Goal: Task Accomplishment & Management: Manage account settings

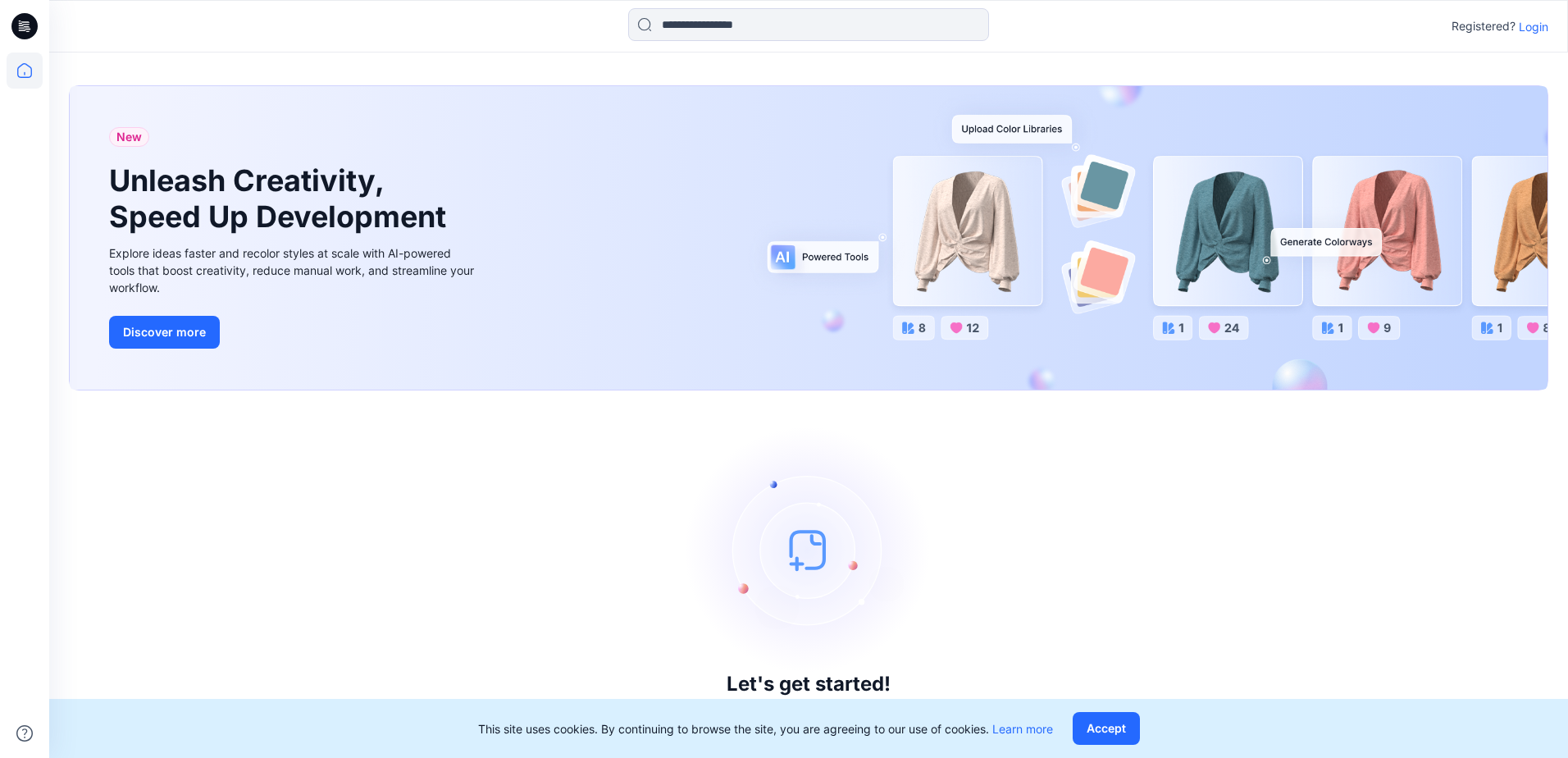
click at [1528, 22] on p "Login" at bounding box center [1533, 27] width 29 height 17
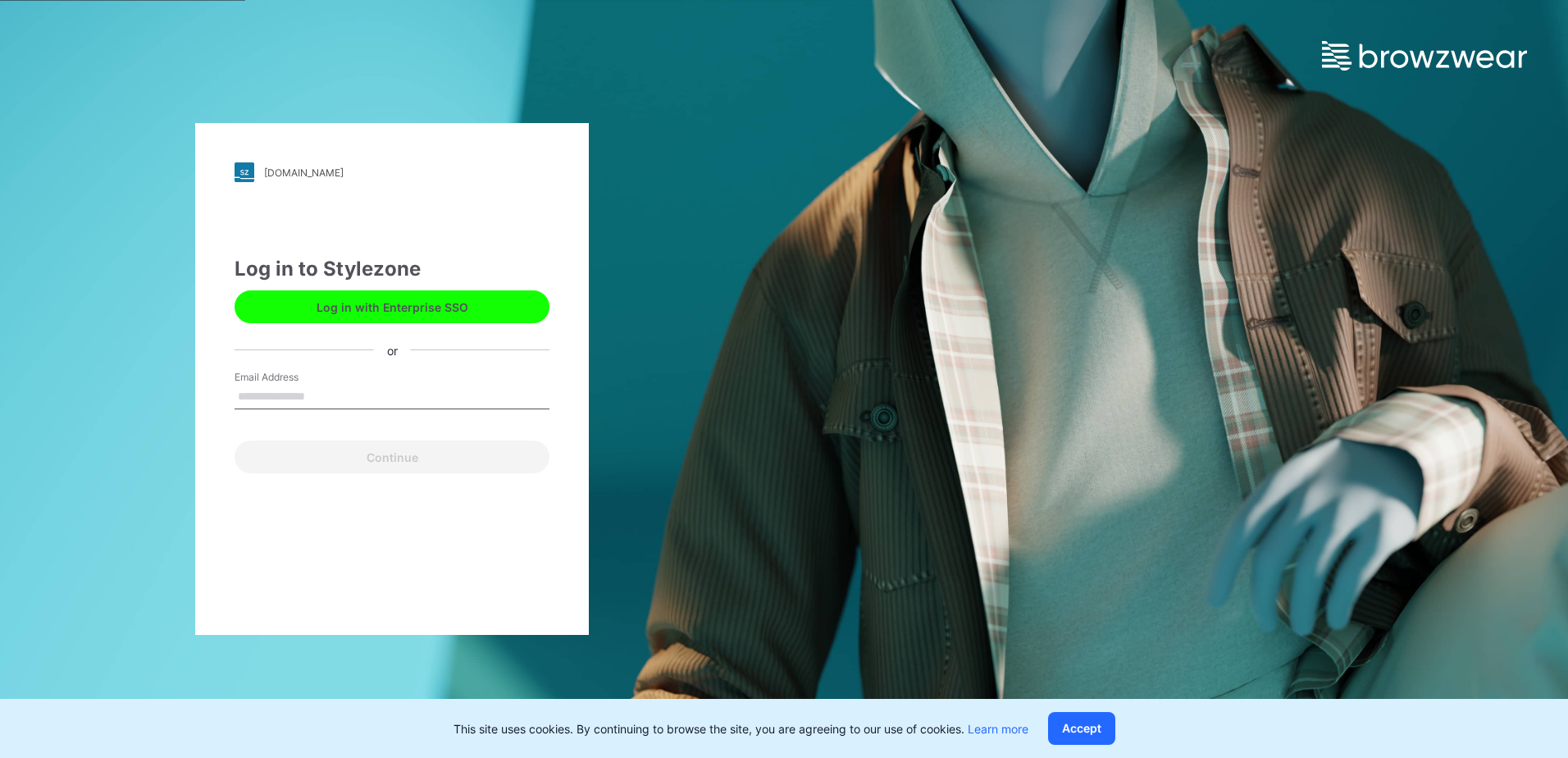
click at [360, 402] on input "Email Address" at bounding box center [392, 397] width 315 height 25
type input "**********"
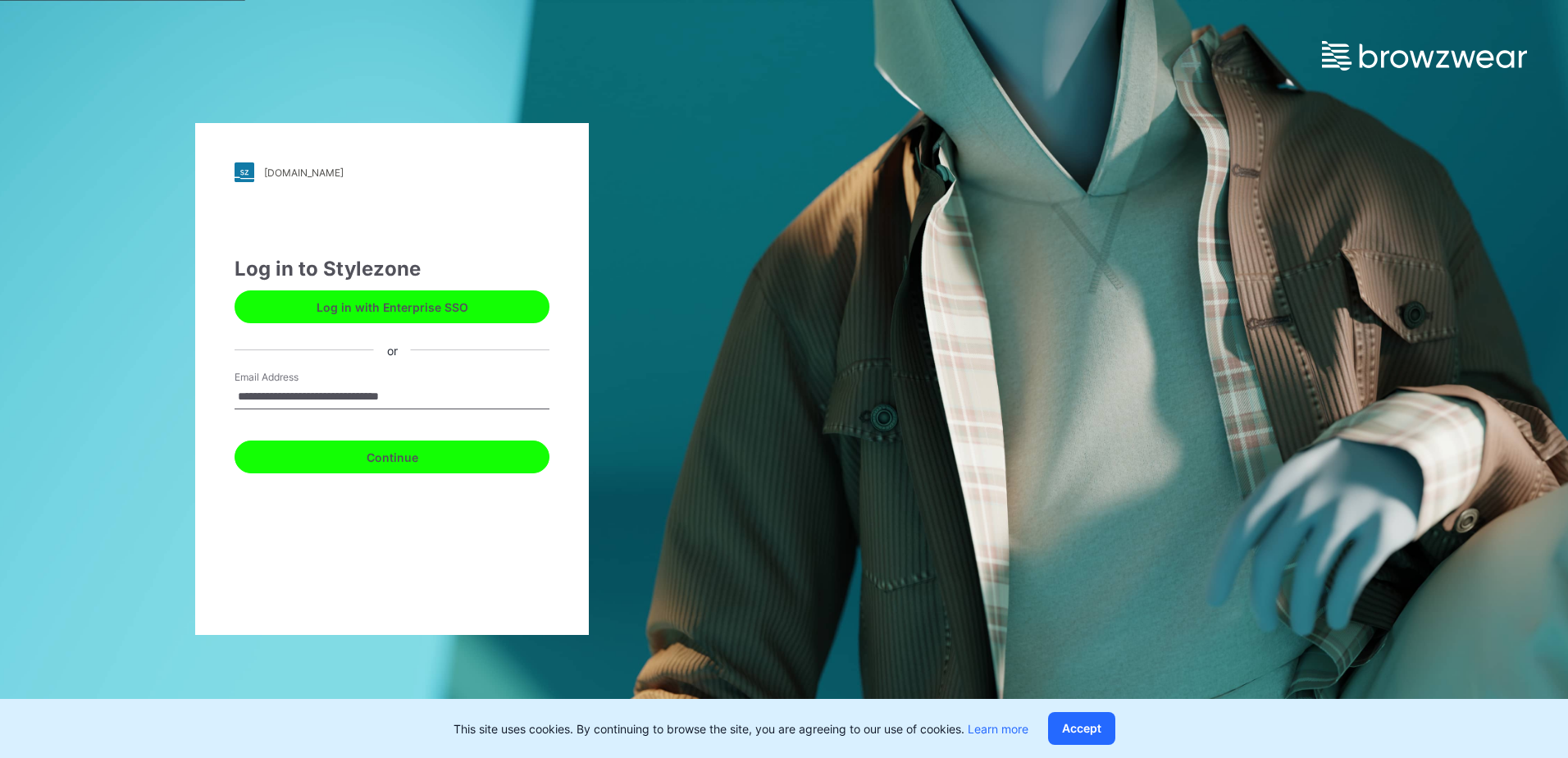
click at [358, 449] on button "Continue" at bounding box center [392, 457] width 315 height 33
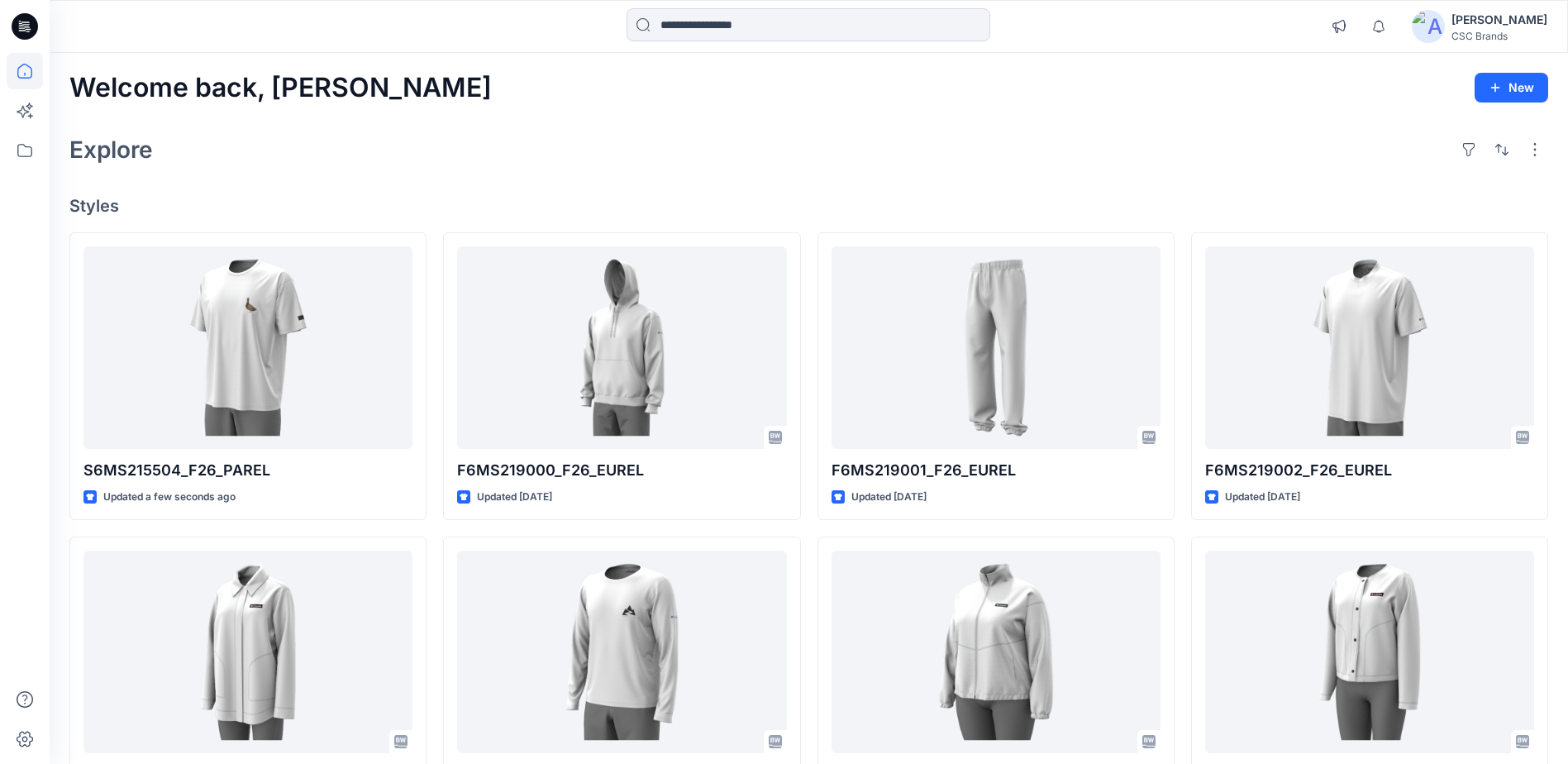
drag, startPoint x: 458, startPoint y: 216, endPoint x: 188, endPoint y: 48, distance: 318.0
click at [459, 215] on div "Welcome back, Mijan New Explore Styles S6MS215504_F26_PAREL Updated a few secon…" at bounding box center [809, 630] width 1518 height 1155
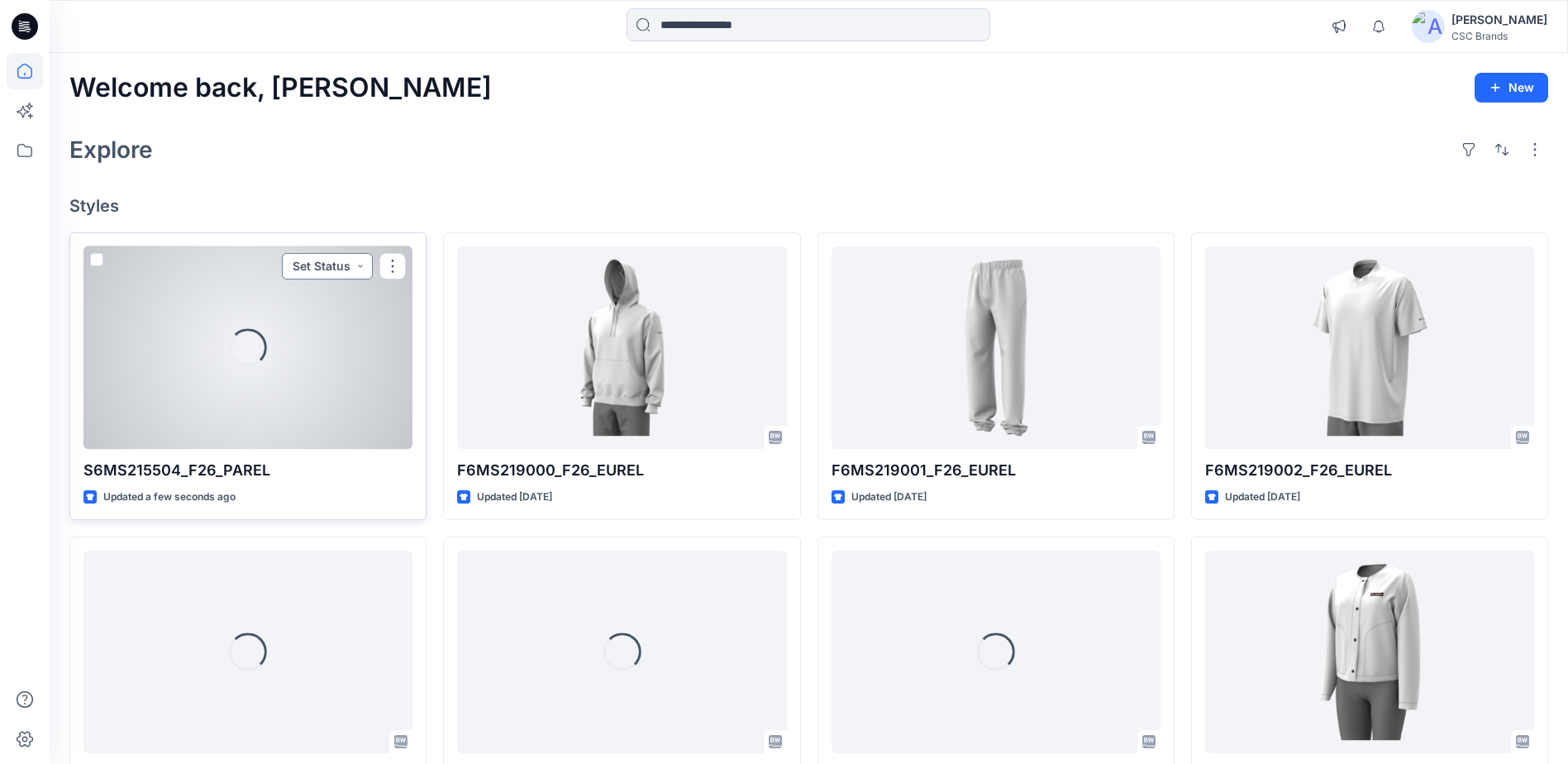
click at [327, 263] on button "Set Status" at bounding box center [326, 266] width 91 height 27
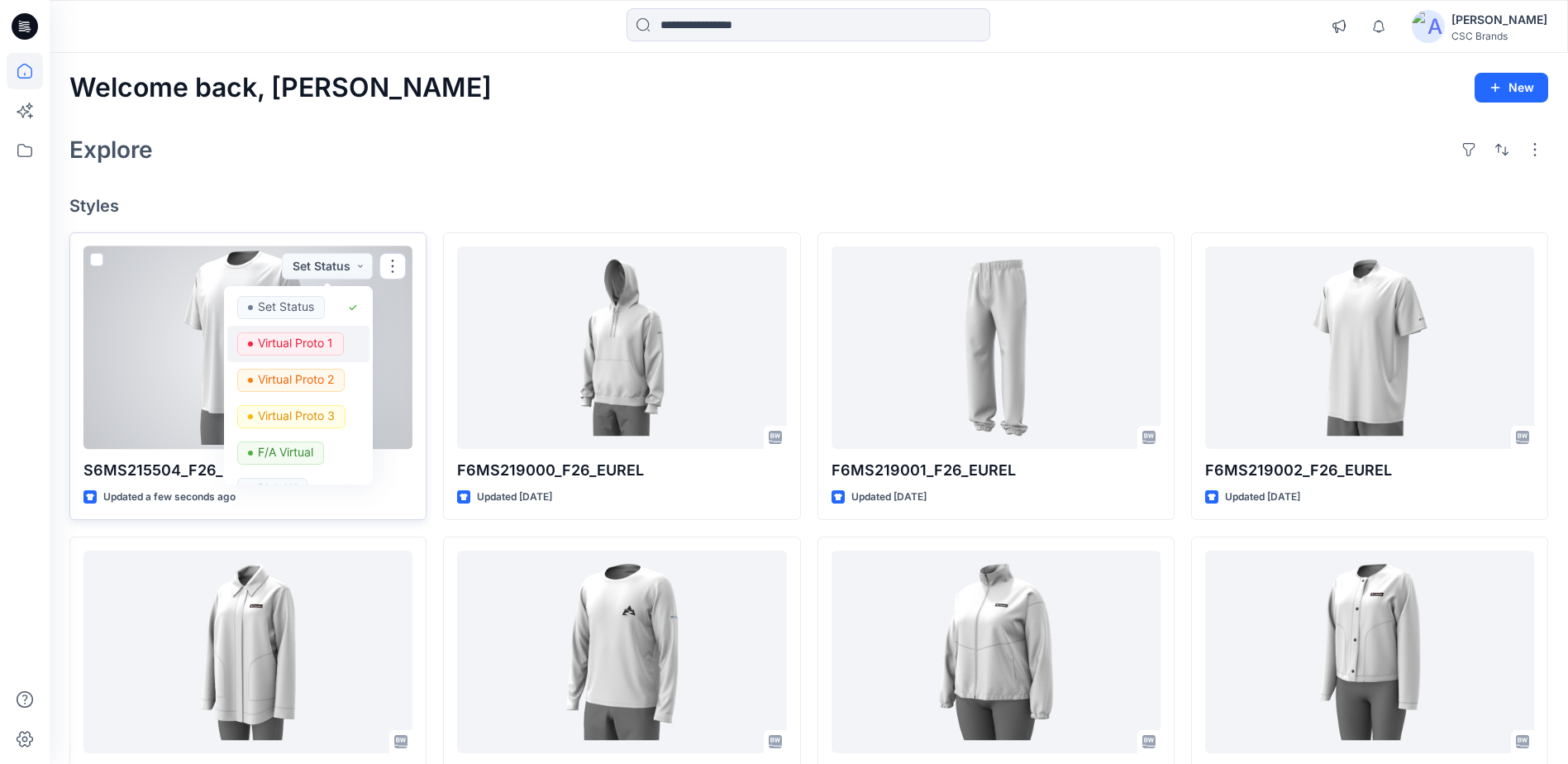
click at [317, 344] on p "Virtual Proto 1" at bounding box center [295, 343] width 76 height 21
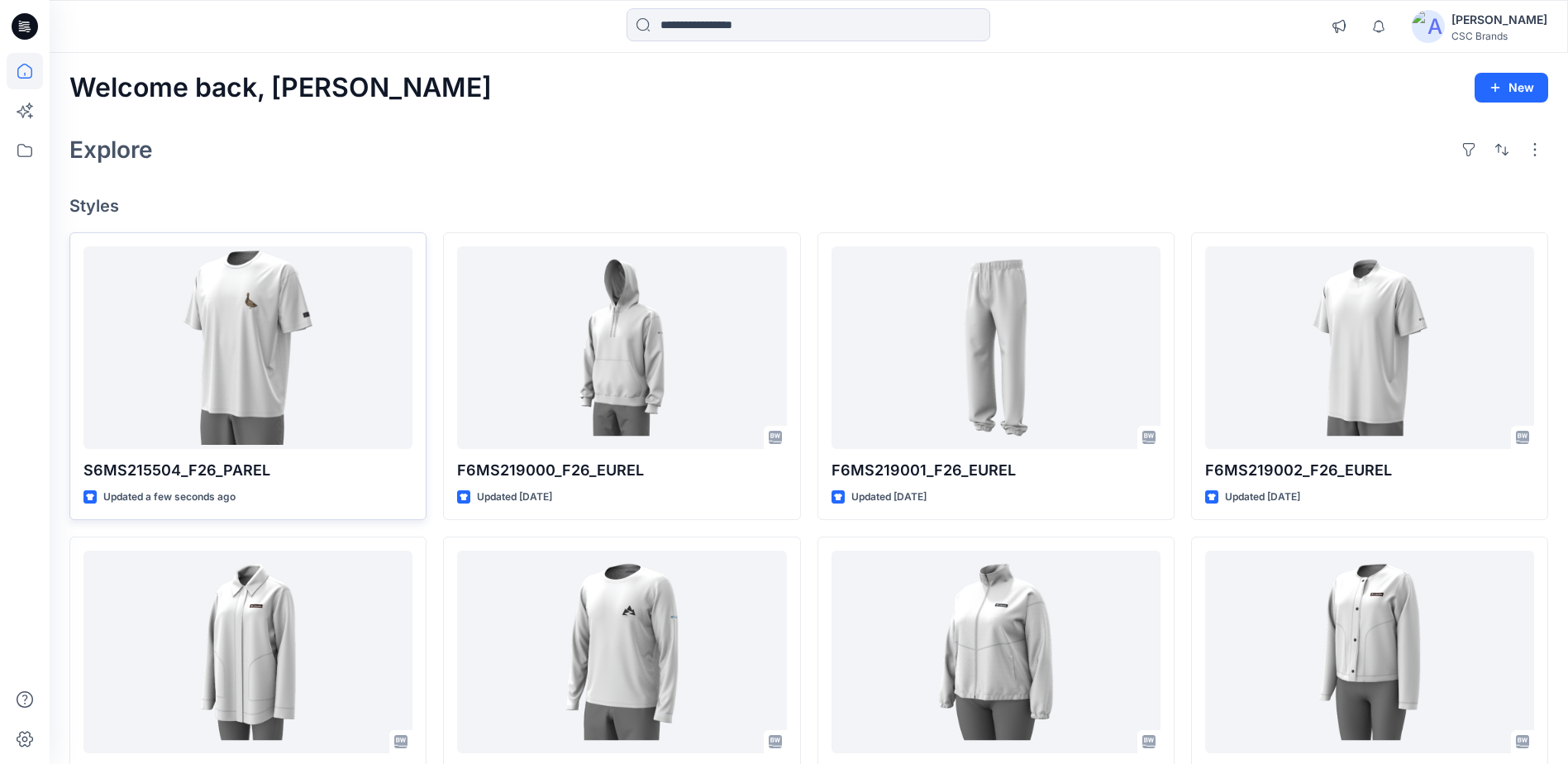
click at [567, 167] on div "Explore" at bounding box center [809, 149] width 1479 height 39
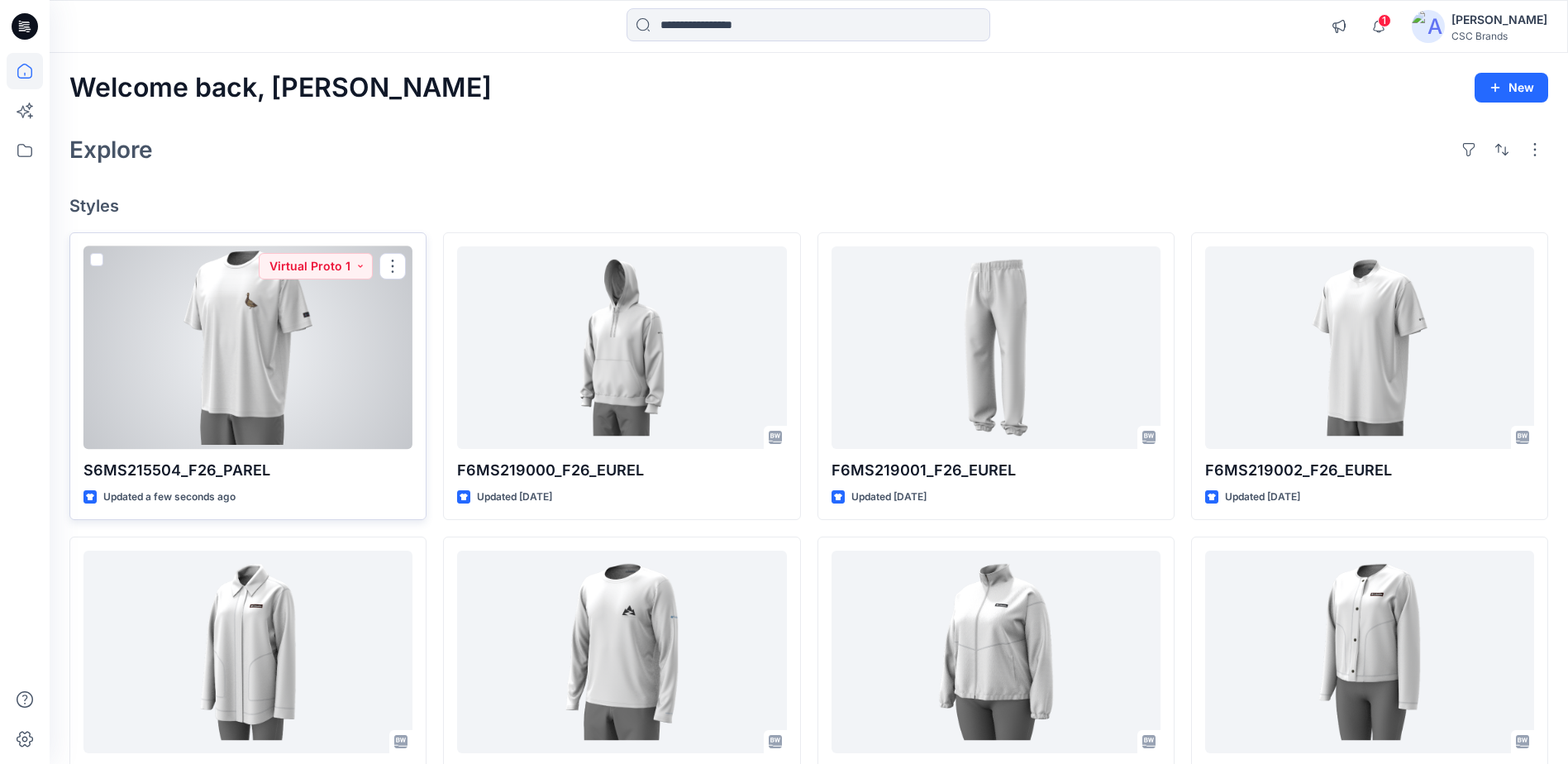
click at [301, 327] on div at bounding box center [248, 348] width 329 height 203
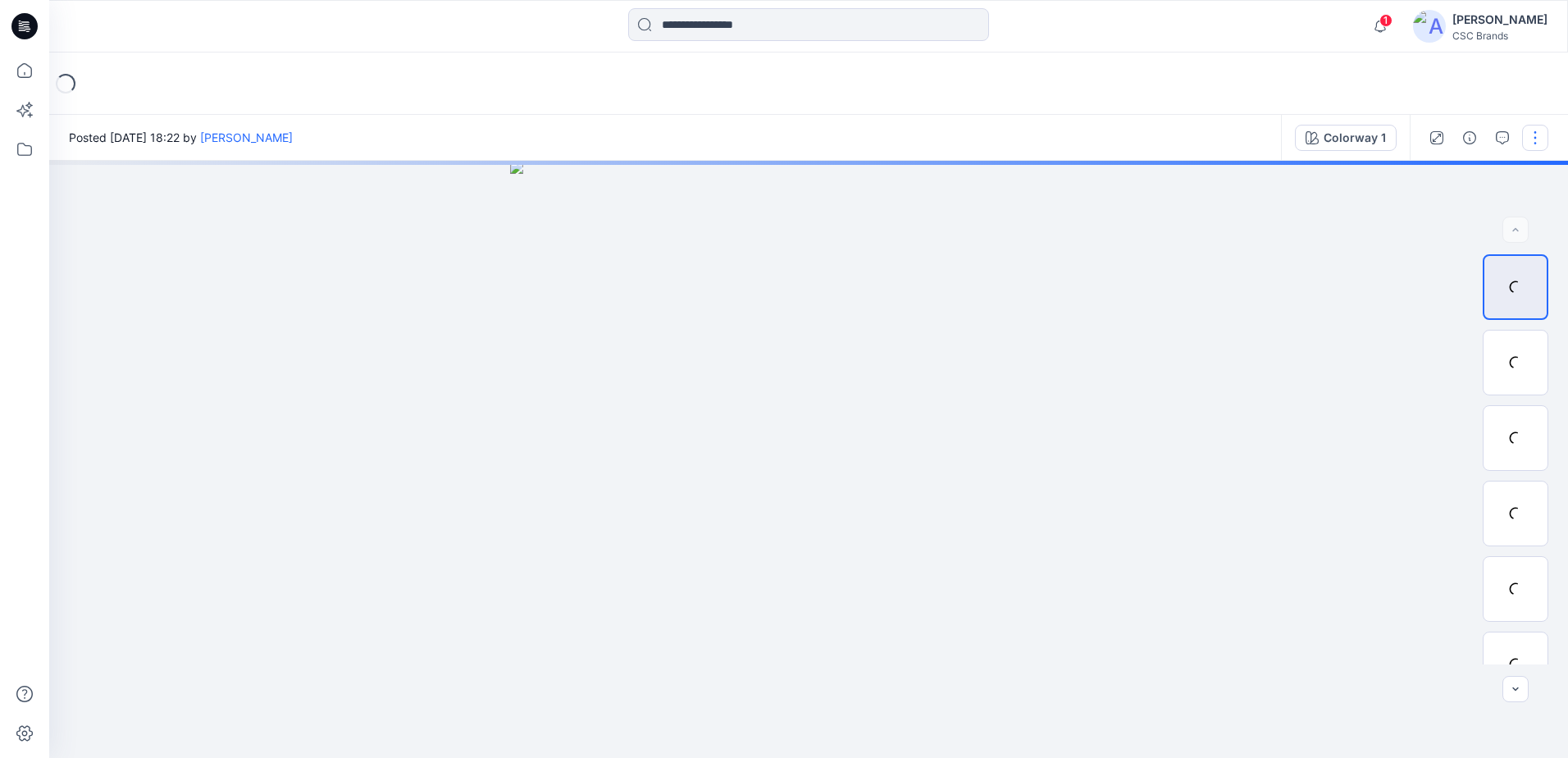
click at [1528, 140] on button "button" at bounding box center [1536, 138] width 27 height 27
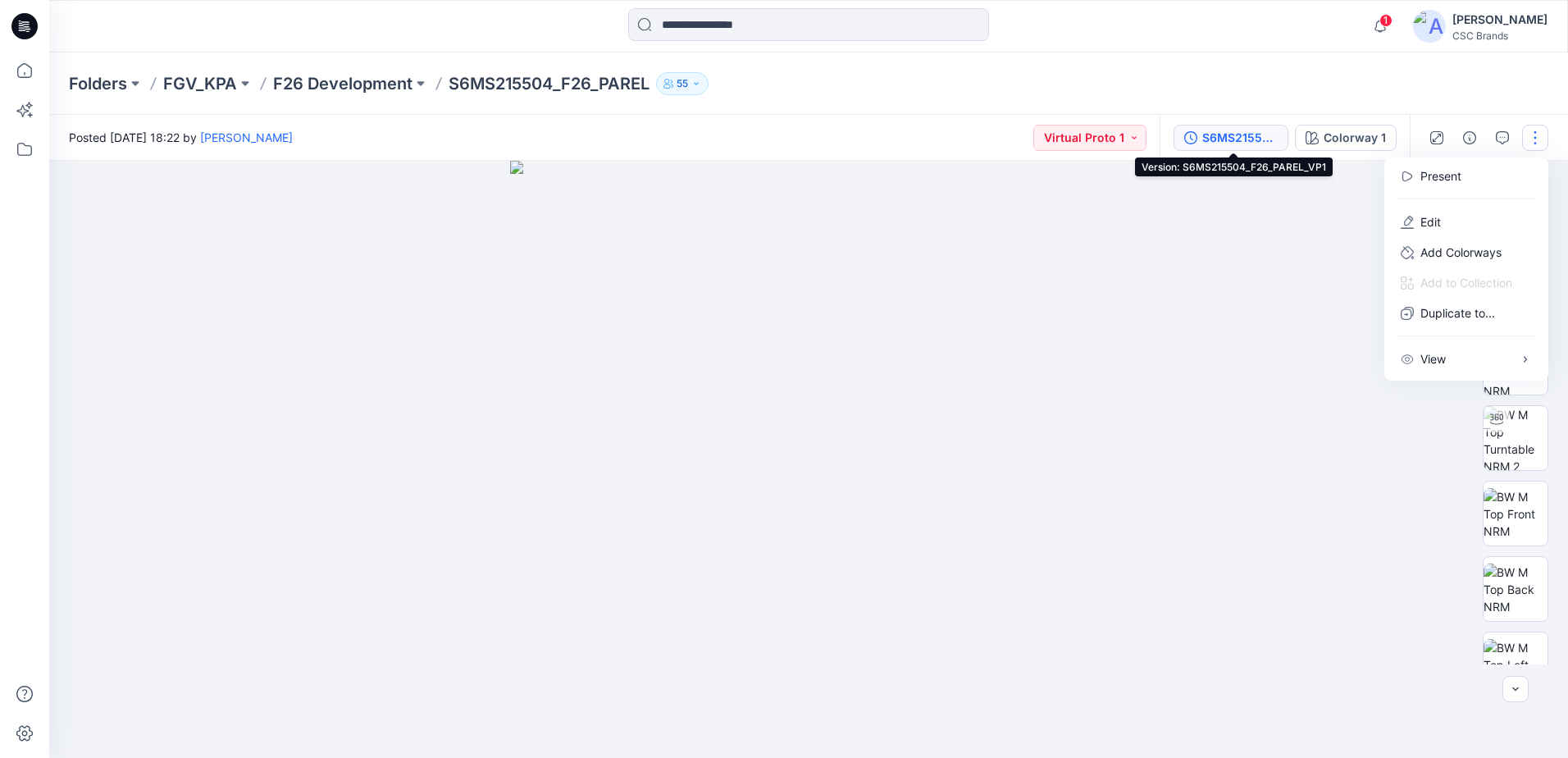
click at [1248, 137] on div "S6MS215504_F26_PAREL_VP1" at bounding box center [1239, 138] width 75 height 18
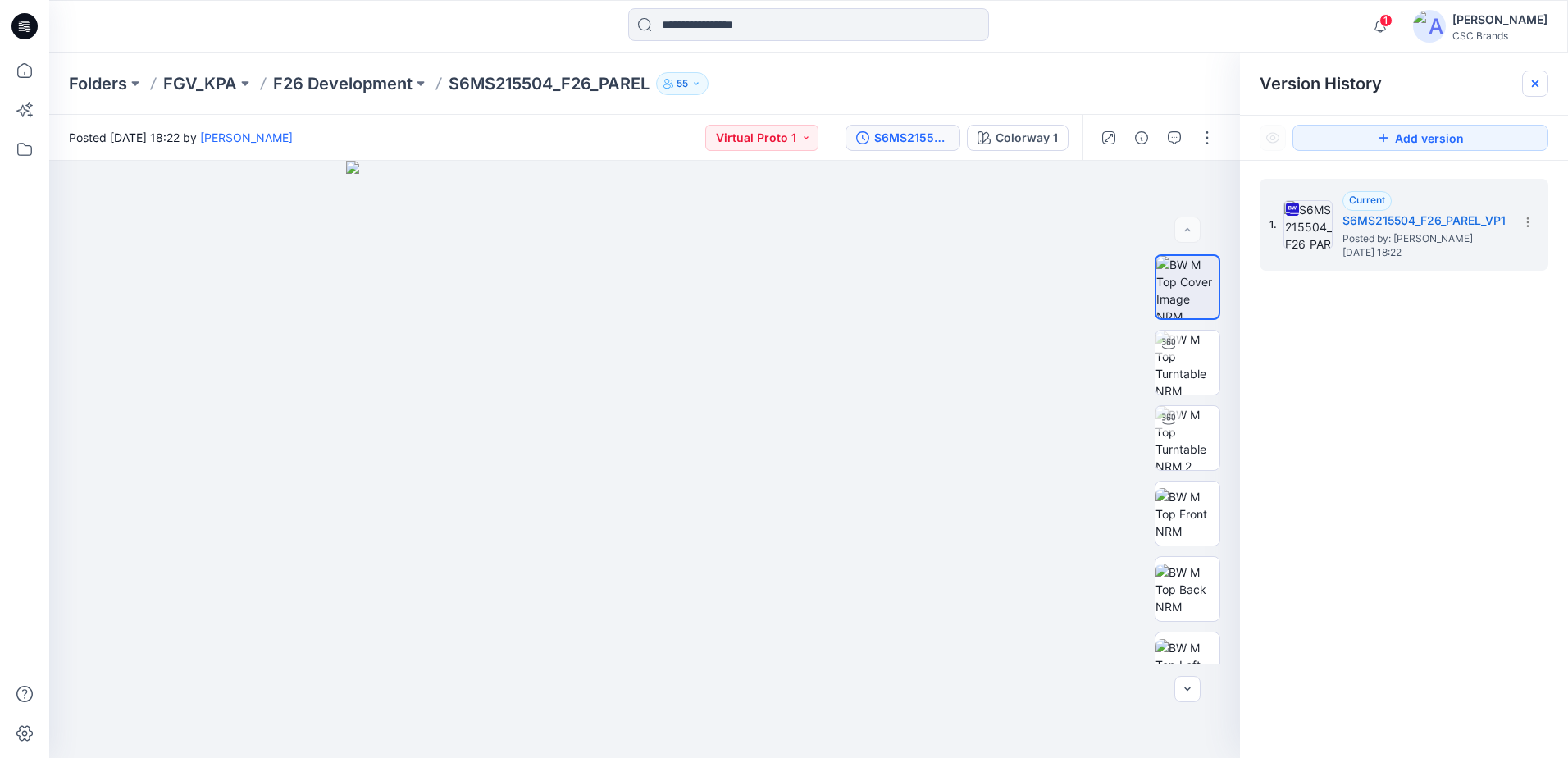
click at [1533, 81] on icon at bounding box center [1535, 84] width 7 height 7
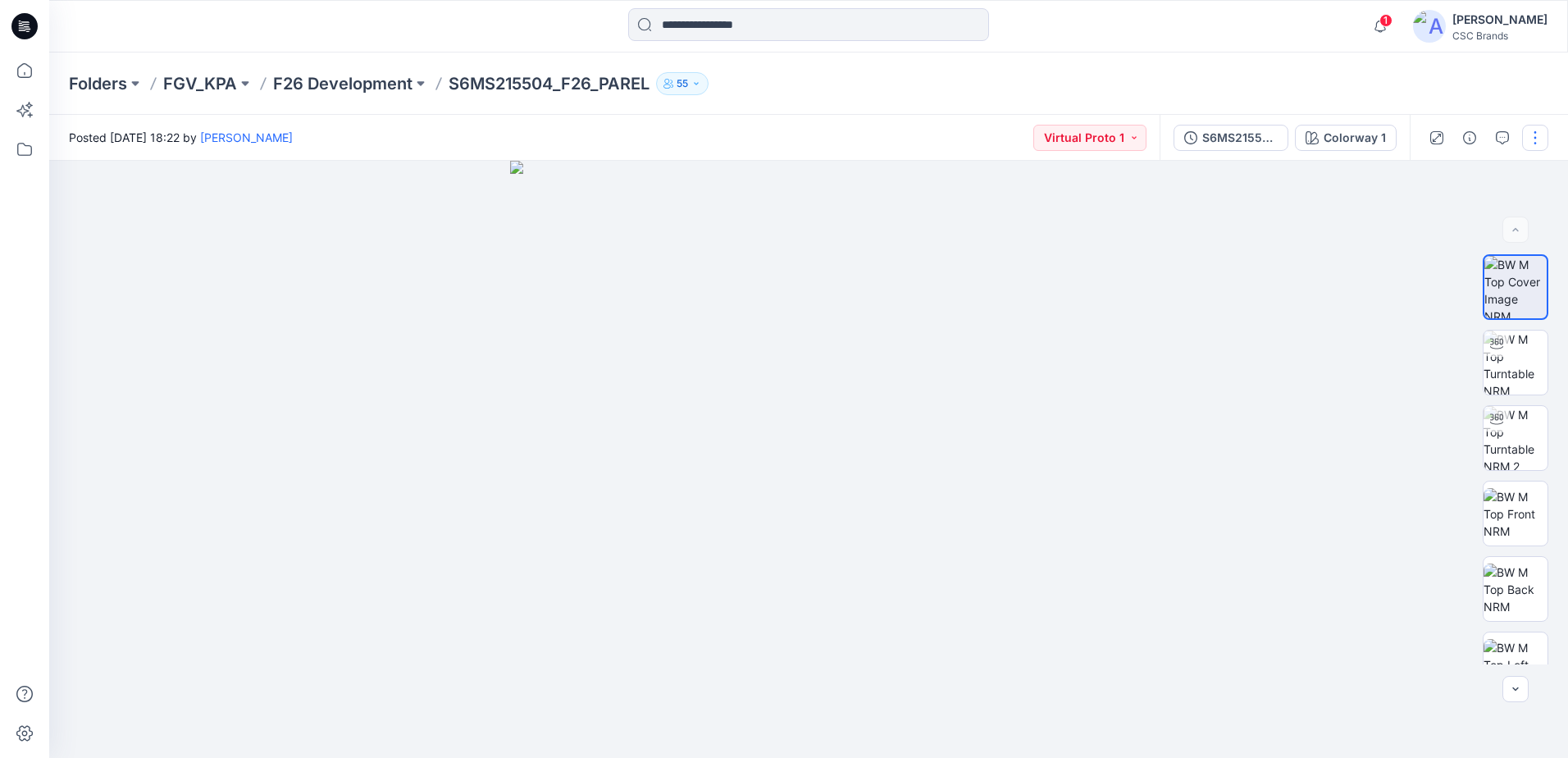
click at [1527, 136] on button "button" at bounding box center [1536, 138] width 27 height 27
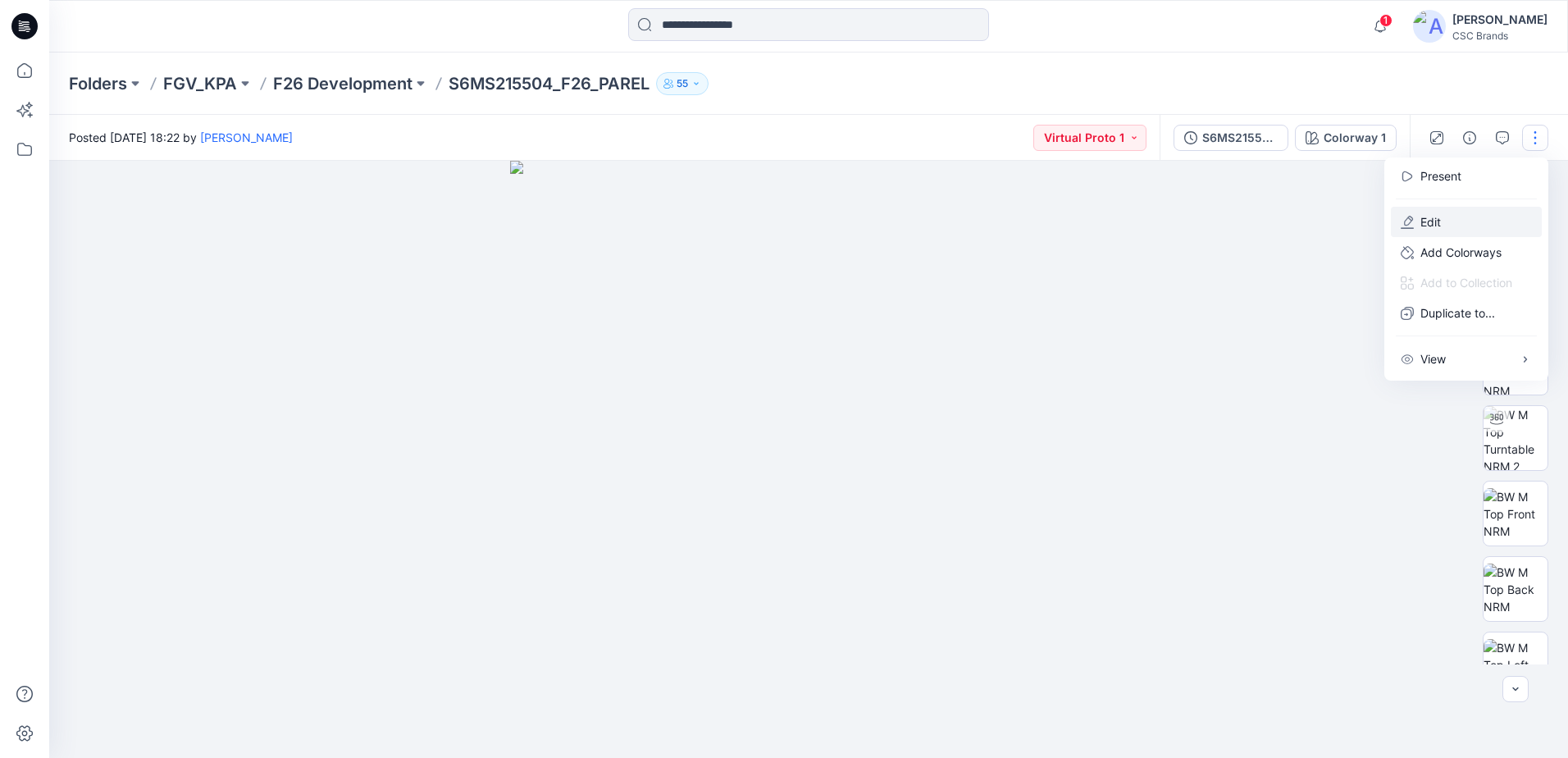
click at [1440, 220] on p "Edit" at bounding box center [1431, 222] width 21 height 17
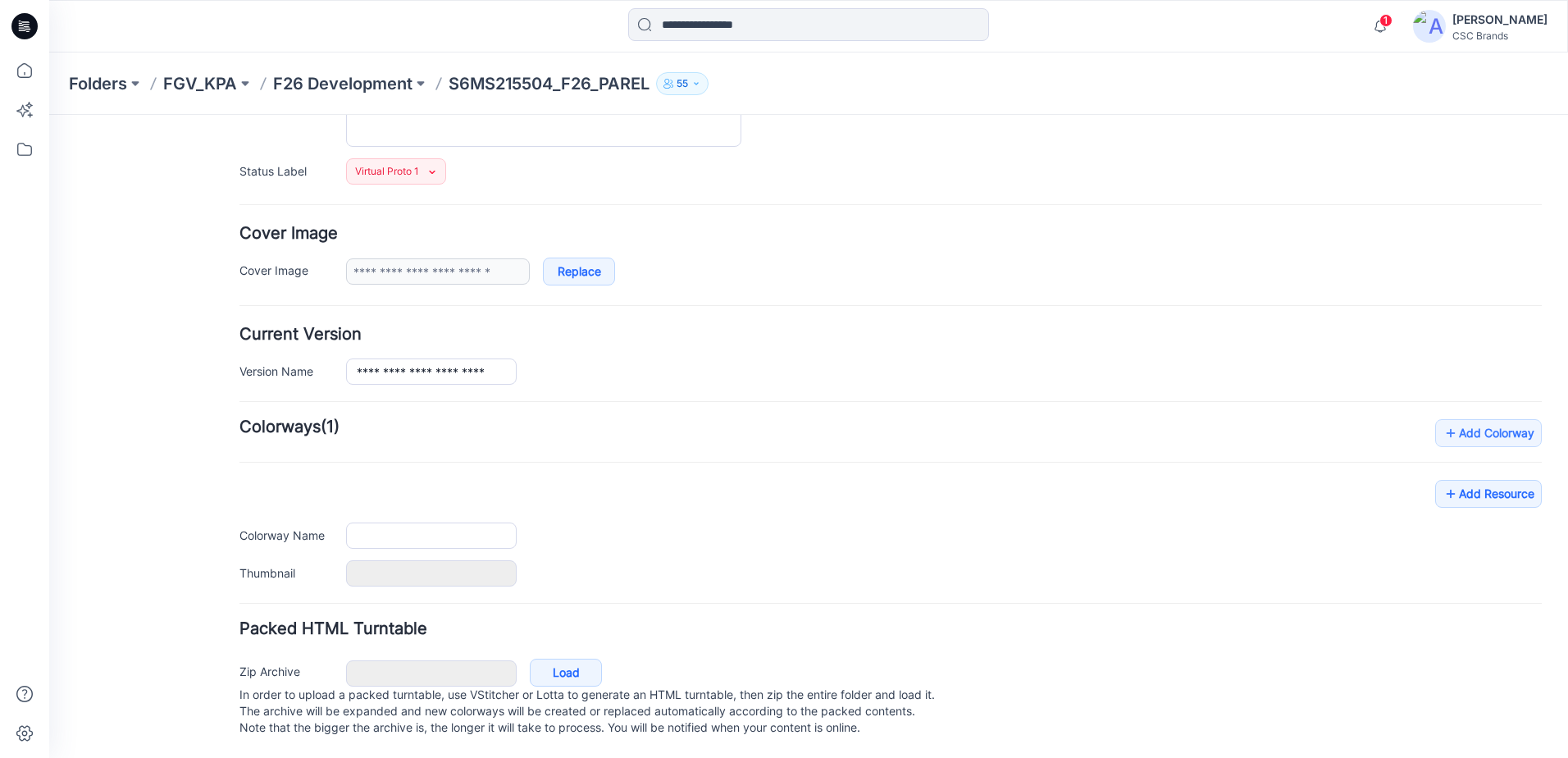
type input "**********"
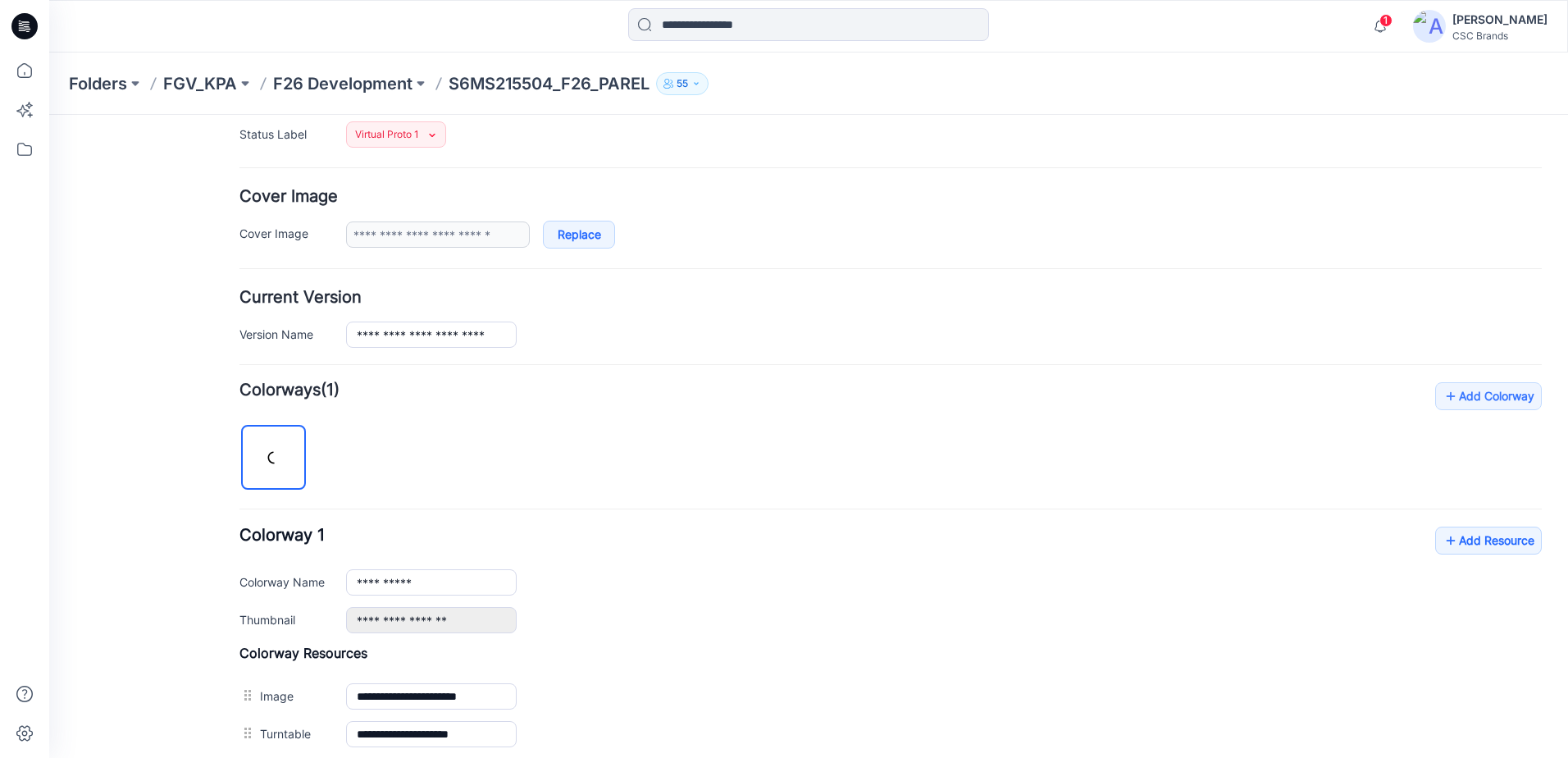
scroll to position [654, 0]
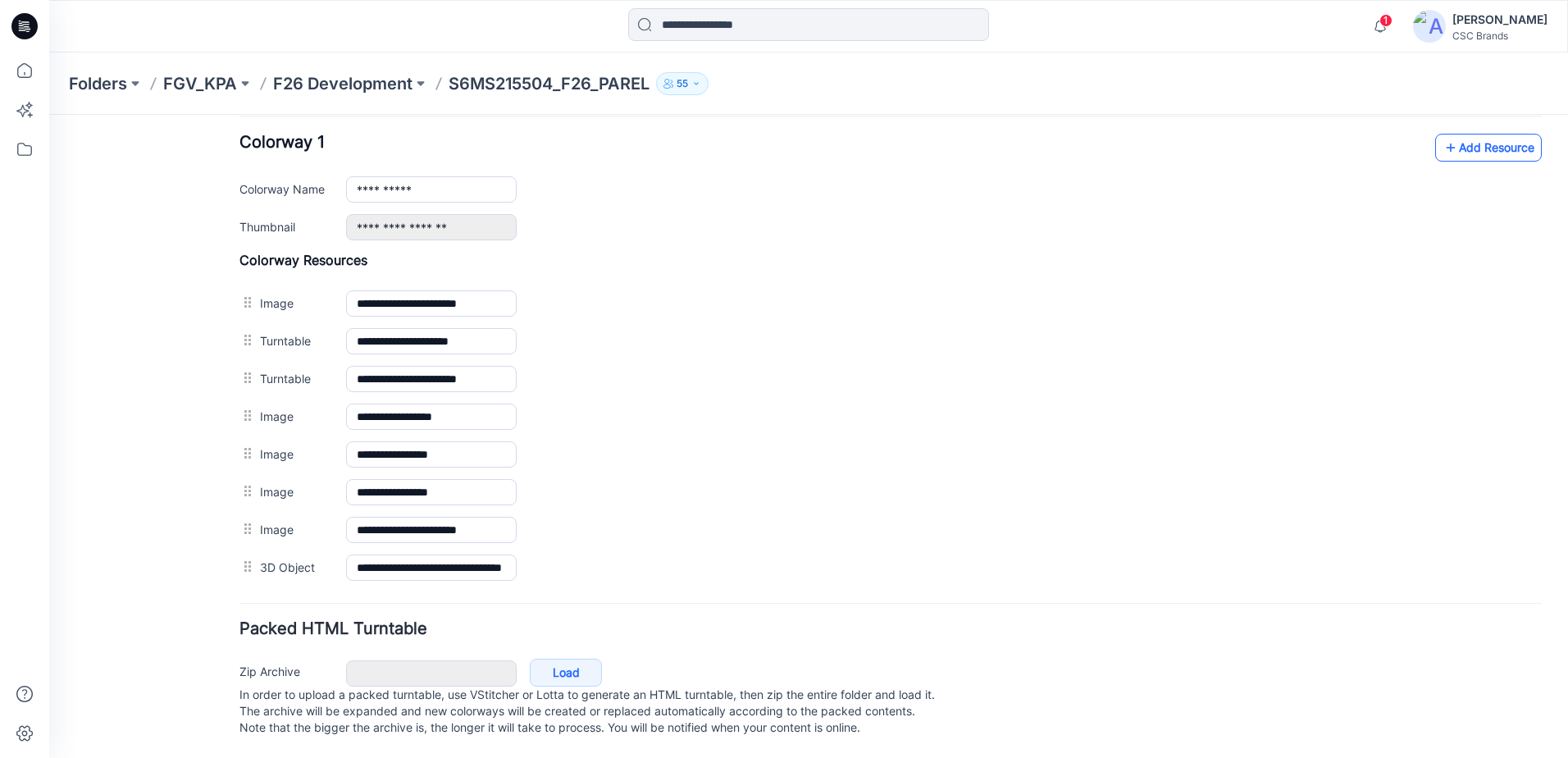
click at [1469, 134] on link "Add Resource" at bounding box center [1488, 147] width 106 height 28
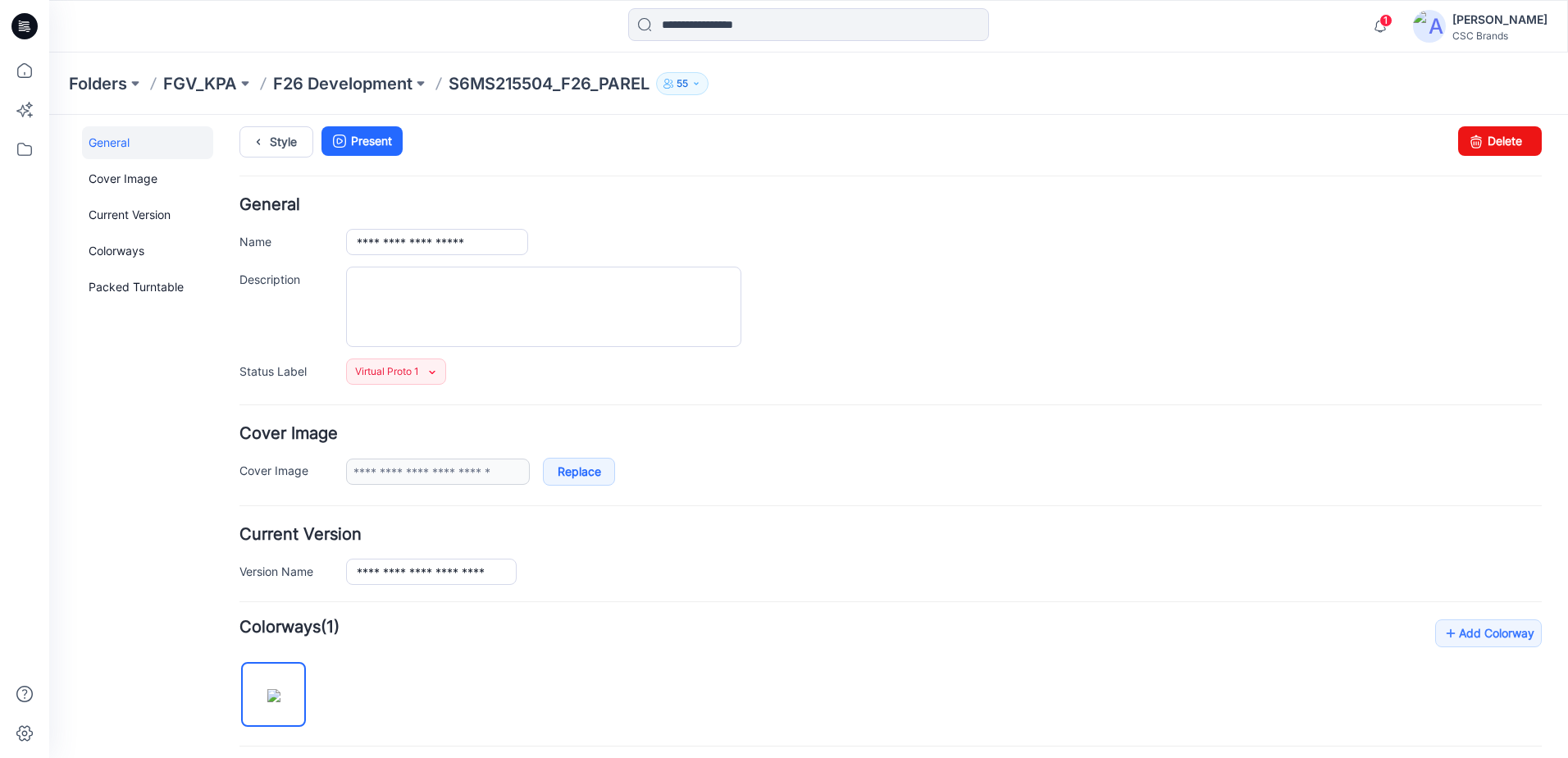
scroll to position [0, 0]
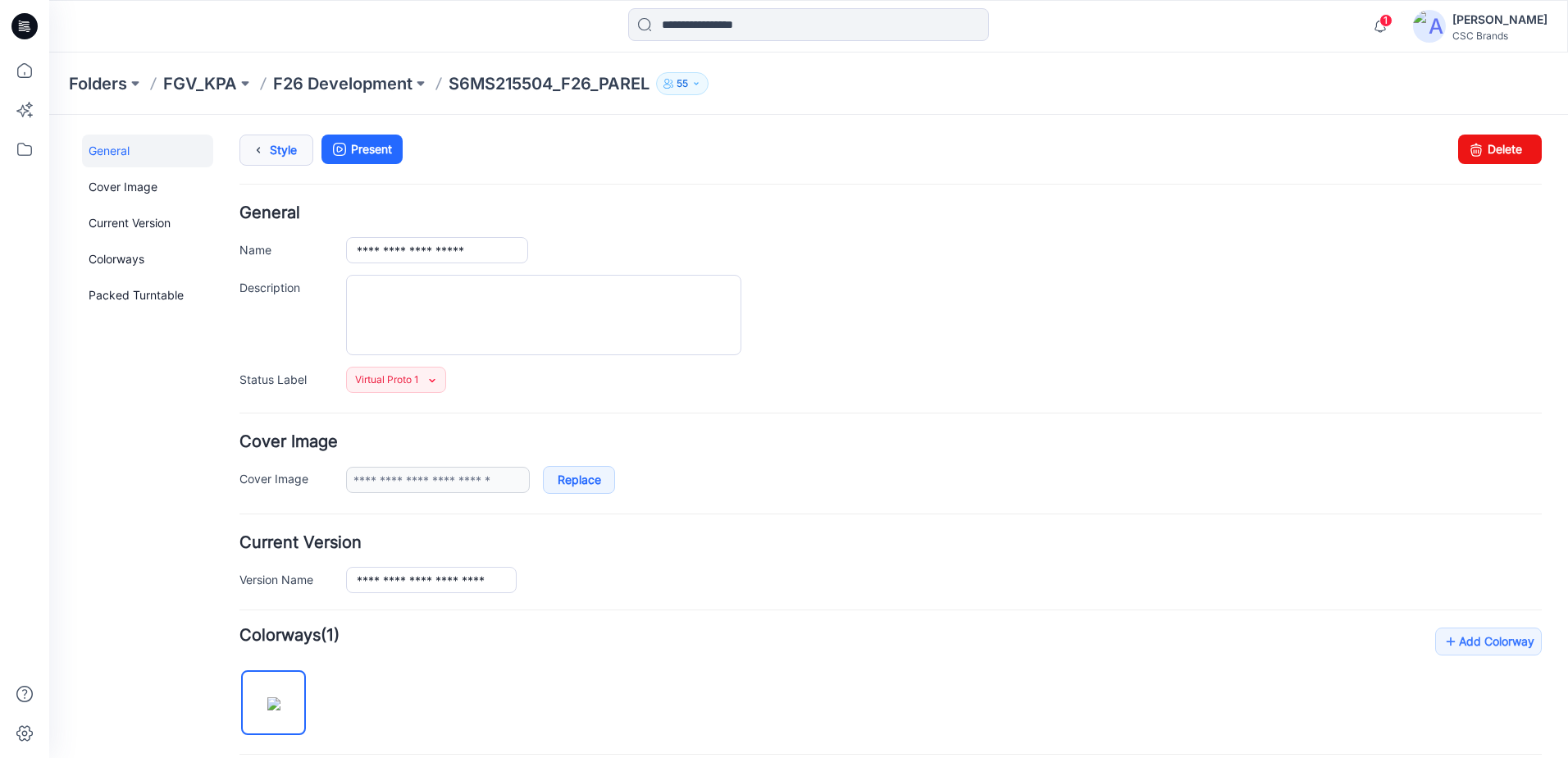
click at [274, 160] on link "Style" at bounding box center [276, 150] width 74 height 31
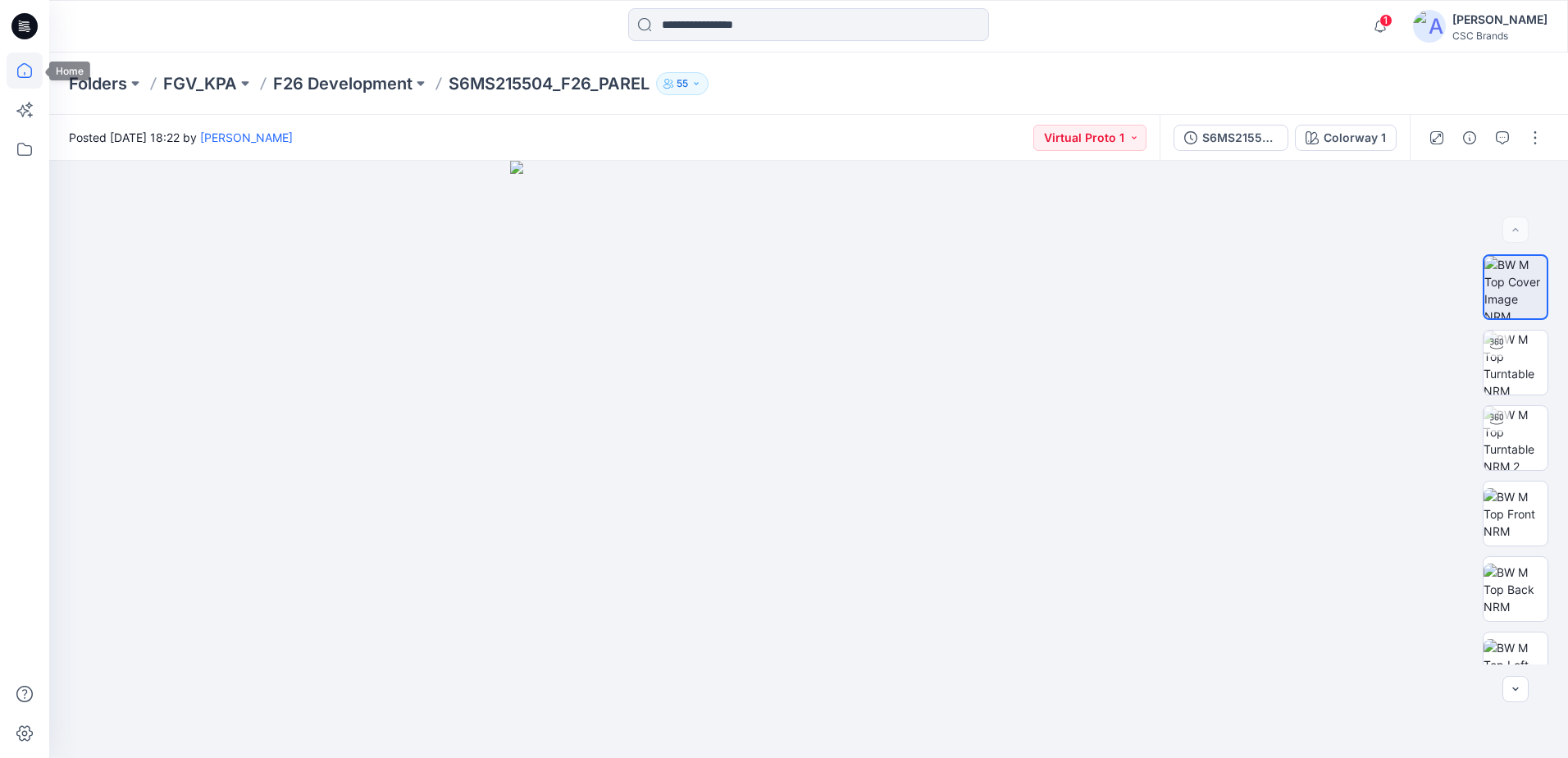
drag, startPoint x: 22, startPoint y: 63, endPoint x: 28, endPoint y: 72, distance: 10.8
click at [22, 63] on icon at bounding box center [25, 70] width 36 height 36
